Goal: Check status: Check status

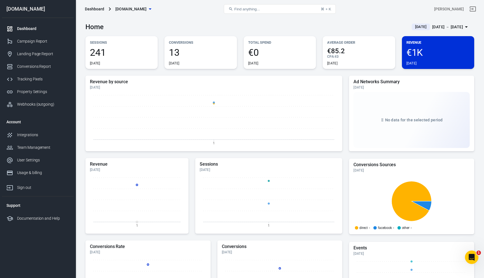
click at [446, 27] on div "[DATE] － [DATE]" at bounding box center [447, 27] width 31 height 7
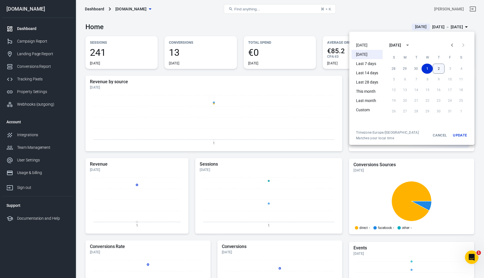
click at [434, 68] on button "2" at bounding box center [439, 69] width 12 height 10
click at [455, 135] on button "Update" at bounding box center [460, 135] width 18 height 10
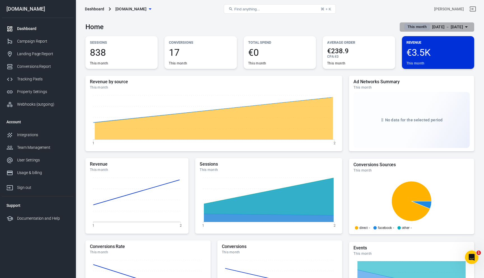
click at [439, 24] on div "Oct 1 － Oct 2, 2025" at bounding box center [447, 27] width 31 height 7
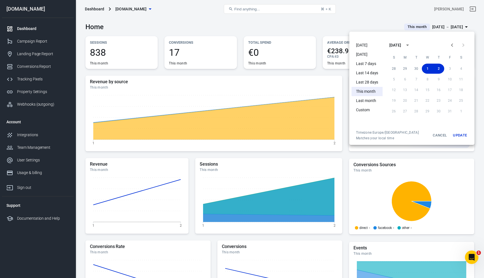
click at [367, 47] on li "Today" at bounding box center [366, 45] width 31 height 9
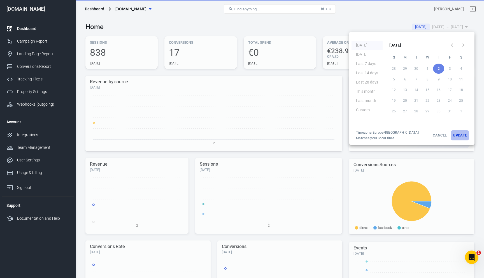
click at [457, 134] on button "Update" at bounding box center [460, 135] width 18 height 10
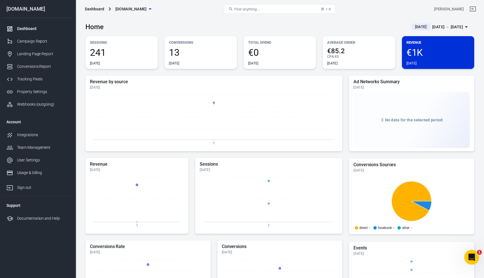
click at [473, 256] on icon "Open Intercom Messenger" at bounding box center [470, 256] width 9 height 9
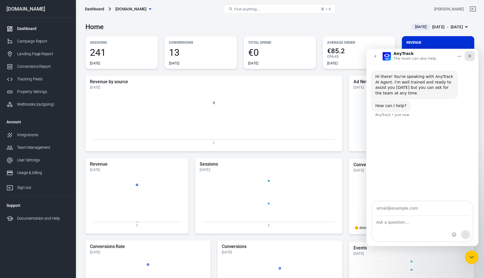
click at [467, 58] on icon "Close" at bounding box center [469, 56] width 4 height 4
